Goal: Task Accomplishment & Management: Manage account settings

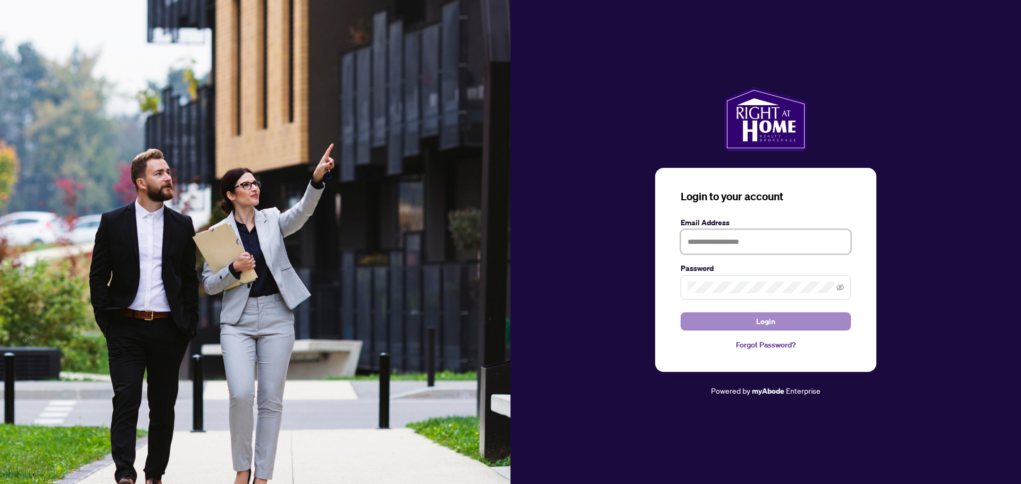
type input "**********"
click at [761, 324] on span "Login" at bounding box center [765, 321] width 19 height 17
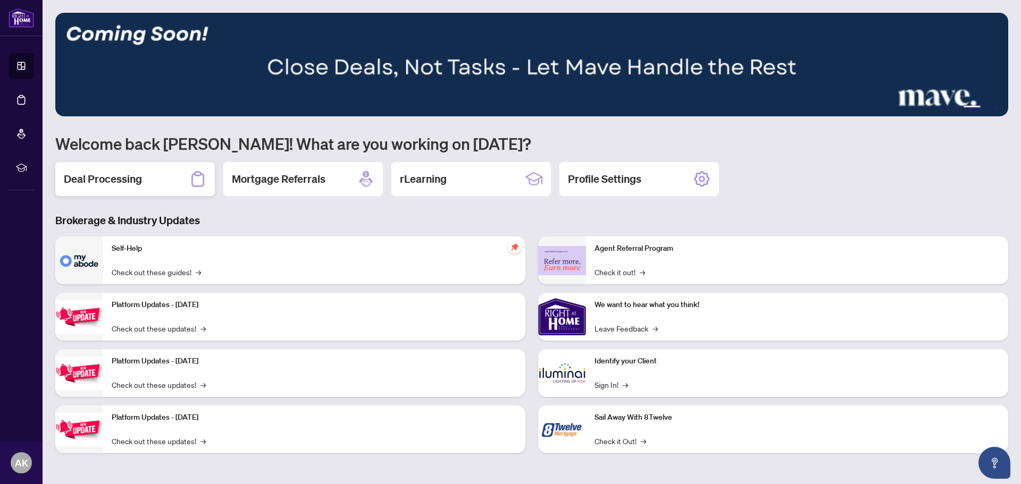
click at [165, 176] on div "Deal Processing" at bounding box center [135, 179] width 160 height 34
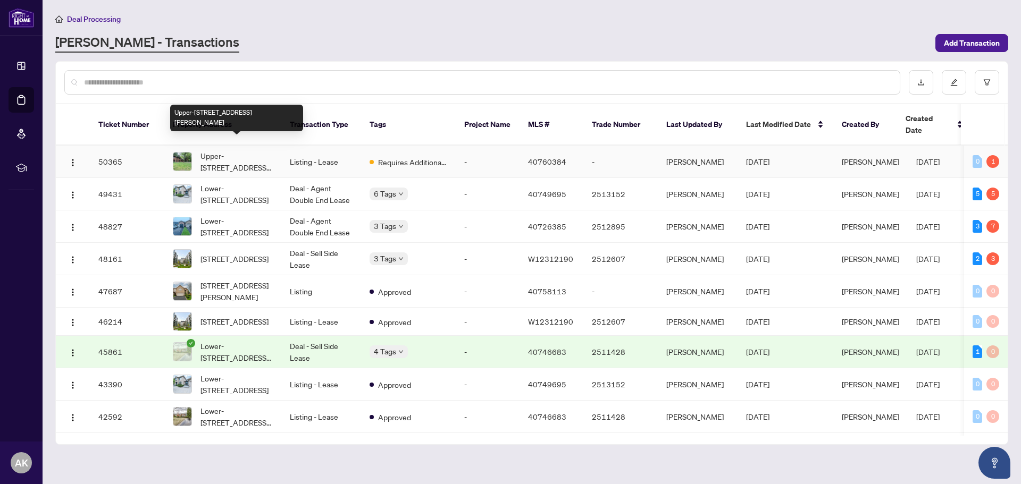
click at [250, 153] on span "Upper-[STREET_ADDRESS][PERSON_NAME]" at bounding box center [236, 161] width 72 height 23
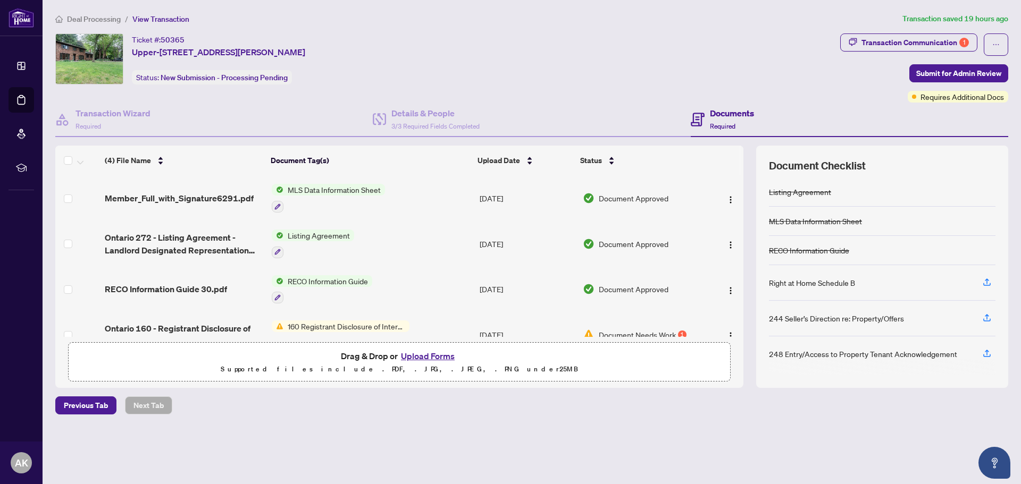
scroll to position [23, 0]
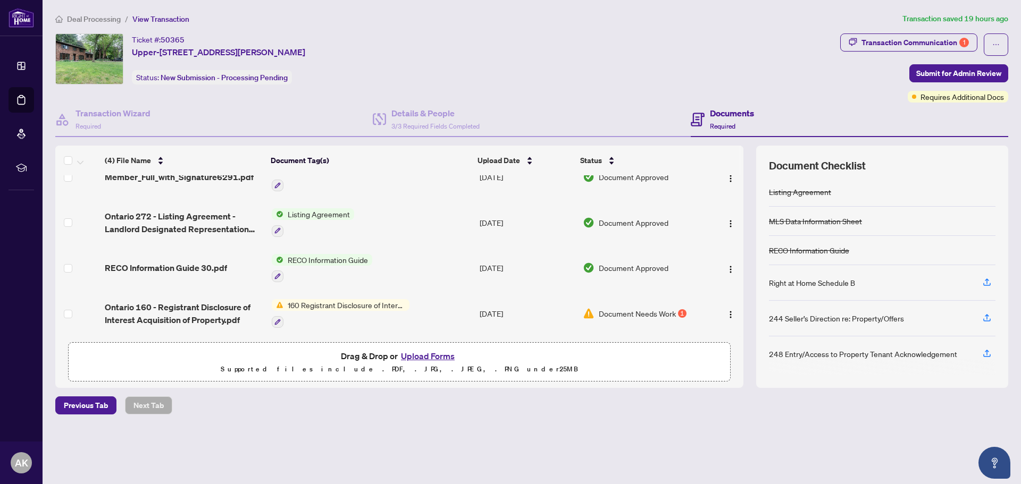
click at [647, 313] on span "Document Needs Work" at bounding box center [637, 314] width 77 height 12
